Goal: Task Accomplishment & Management: Complete application form

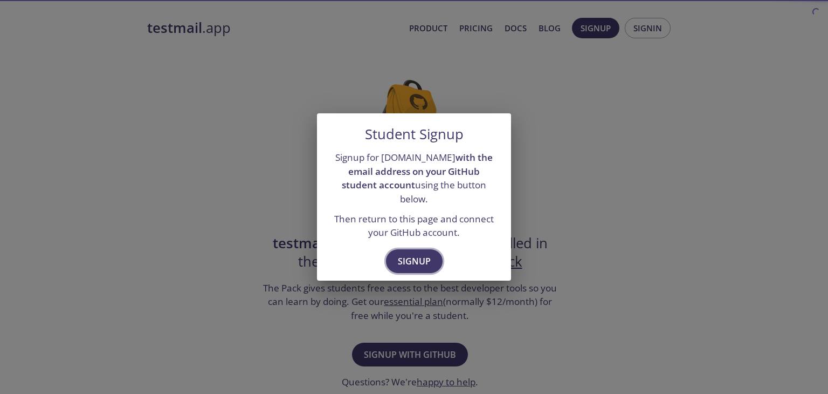
click at [432, 257] on button "Signup" at bounding box center [414, 261] width 57 height 24
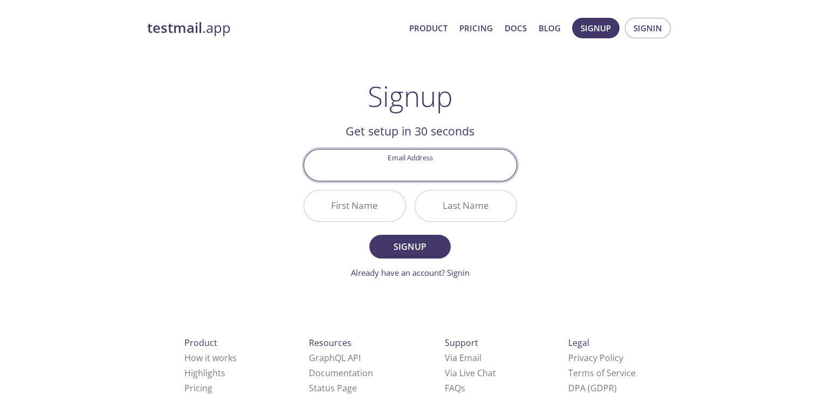
click at [430, 167] on input "Email Address" at bounding box center [410, 164] width 212 height 31
type input "[EMAIL_ADDRESS][DOMAIN_NAME]"
click at [371, 211] on input "First Name" at bounding box center [354, 205] width 101 height 31
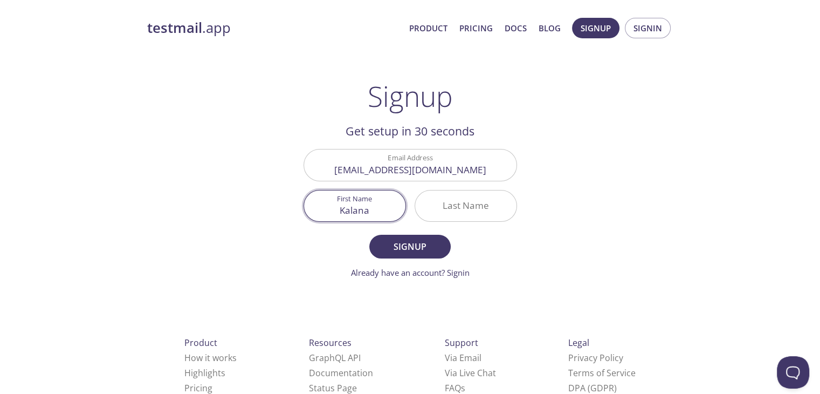
type input "Kalana"
click at [438, 205] on input "Last Name" at bounding box center [465, 205] width 101 height 31
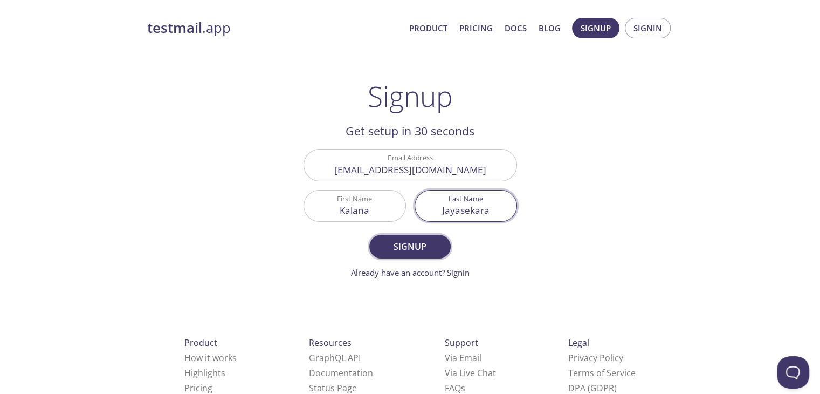
type input "Jayasekara"
click at [419, 251] on span "Signup" at bounding box center [409, 246] width 57 height 15
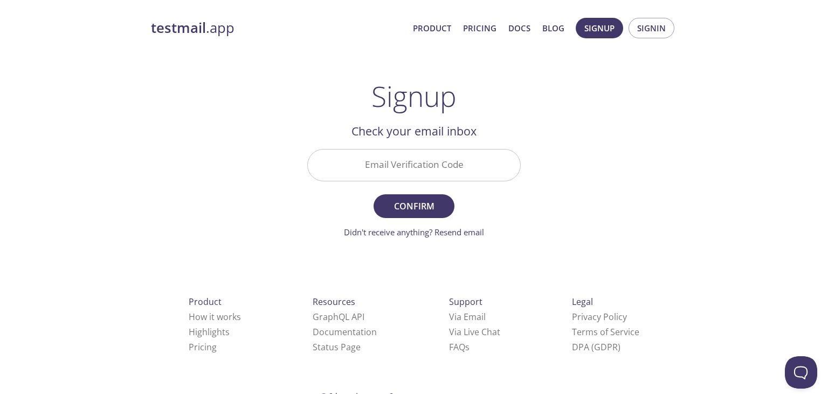
click at [413, 170] on input "Email Verification Code" at bounding box center [414, 164] width 212 height 31
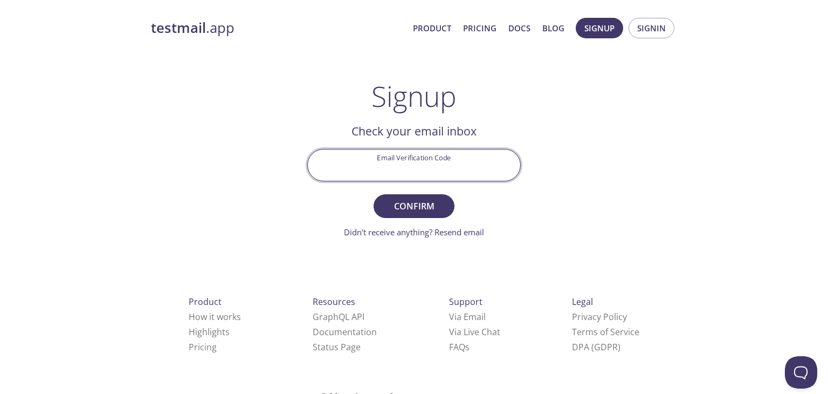
paste input "5WKFL3H"
type input "5WKFL3H"
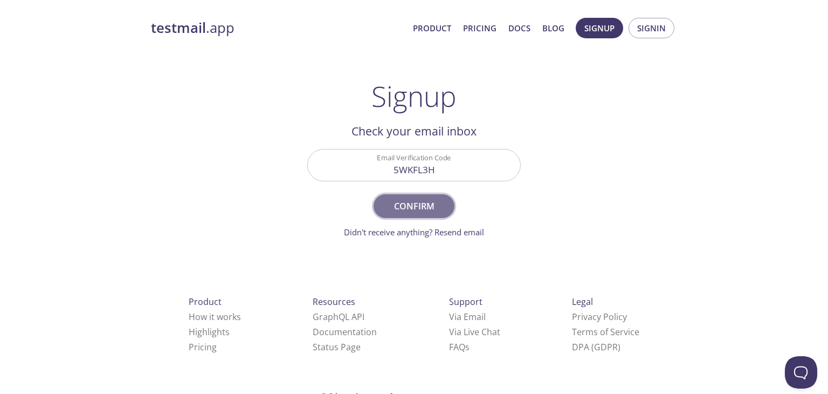
click at [429, 201] on span "Confirm" at bounding box center [413, 205] width 57 height 15
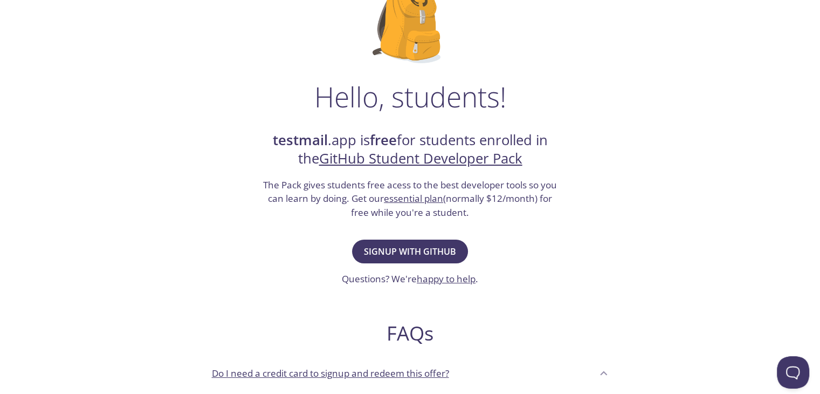
scroll to position [108, 0]
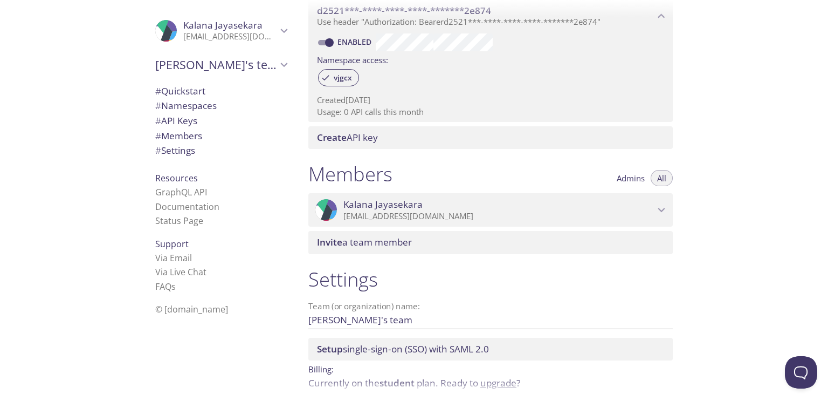
scroll to position [373, 0]
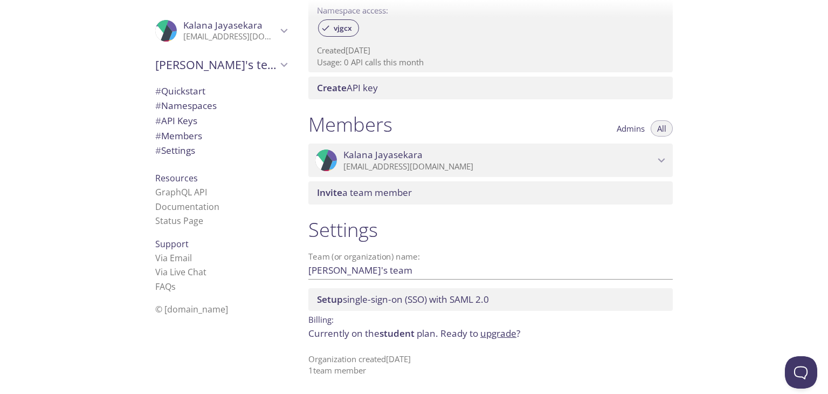
click at [492, 162] on p "[EMAIL_ADDRESS][DOMAIN_NAME]" at bounding box center [498, 166] width 311 height 11
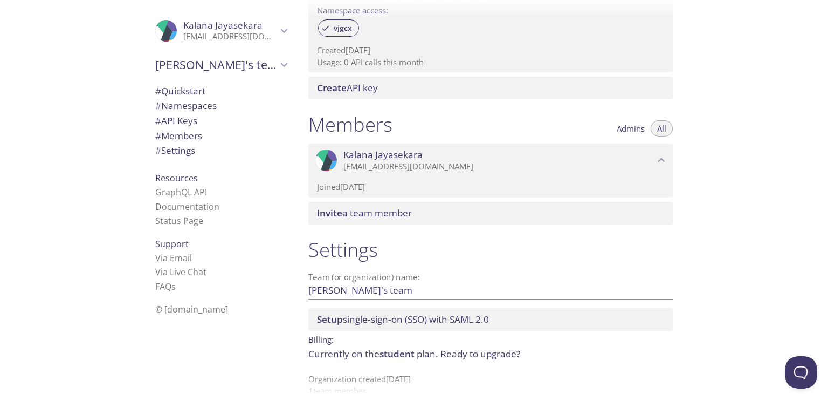
click at [505, 254] on h1 "Settings" at bounding box center [490, 249] width 364 height 24
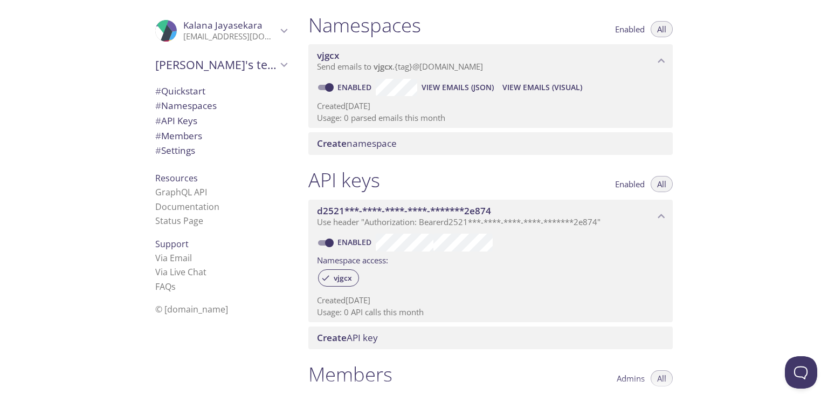
scroll to position [0, 0]
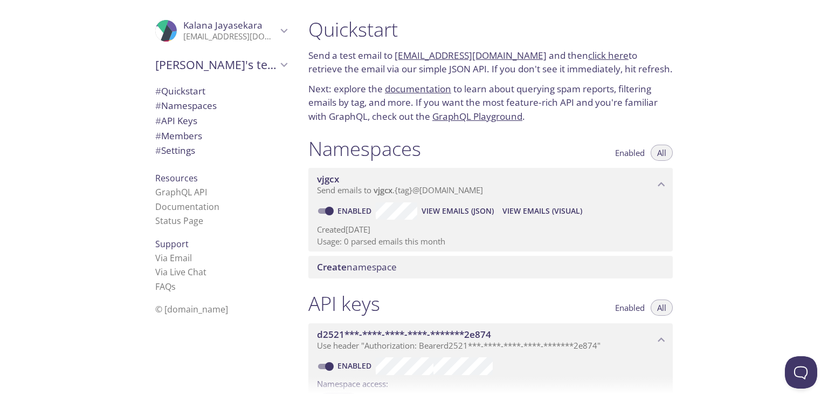
click at [540, 208] on span "View Emails (Visual)" at bounding box center [542, 210] width 80 height 13
